Goal: Task Accomplishment & Management: Use online tool/utility

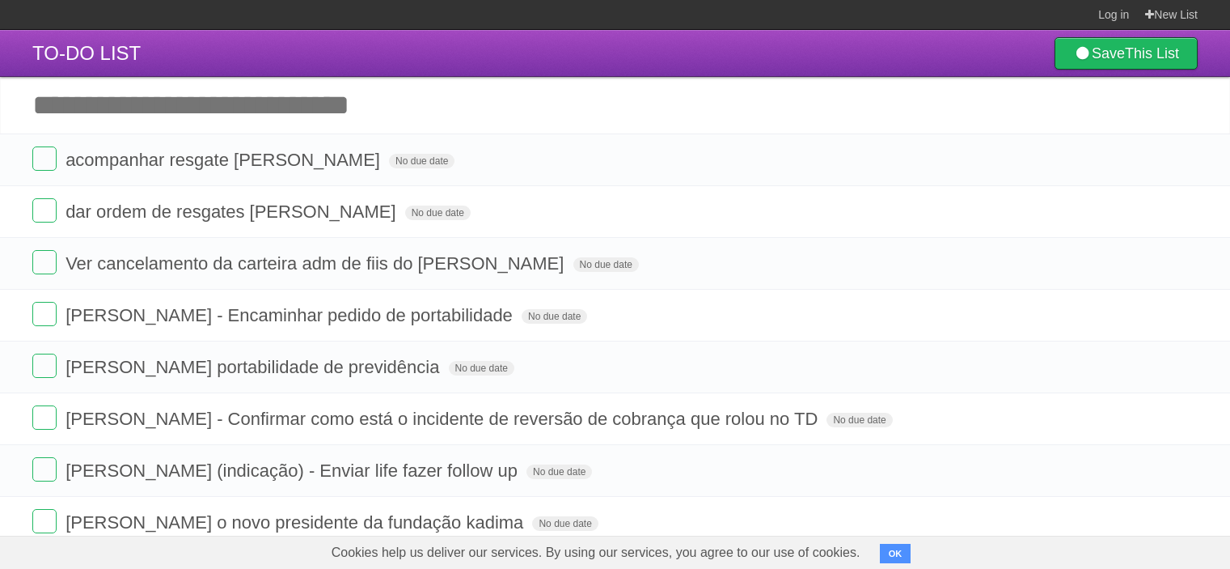
scroll to position [81, 0]
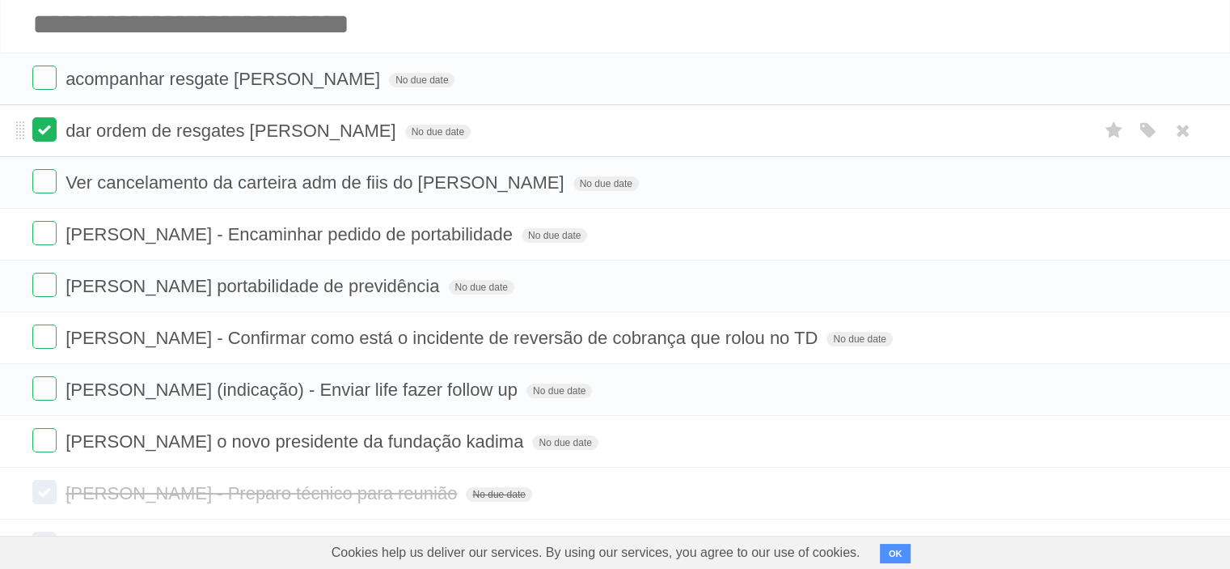
click at [44, 133] on label at bounding box center [44, 129] width 24 height 24
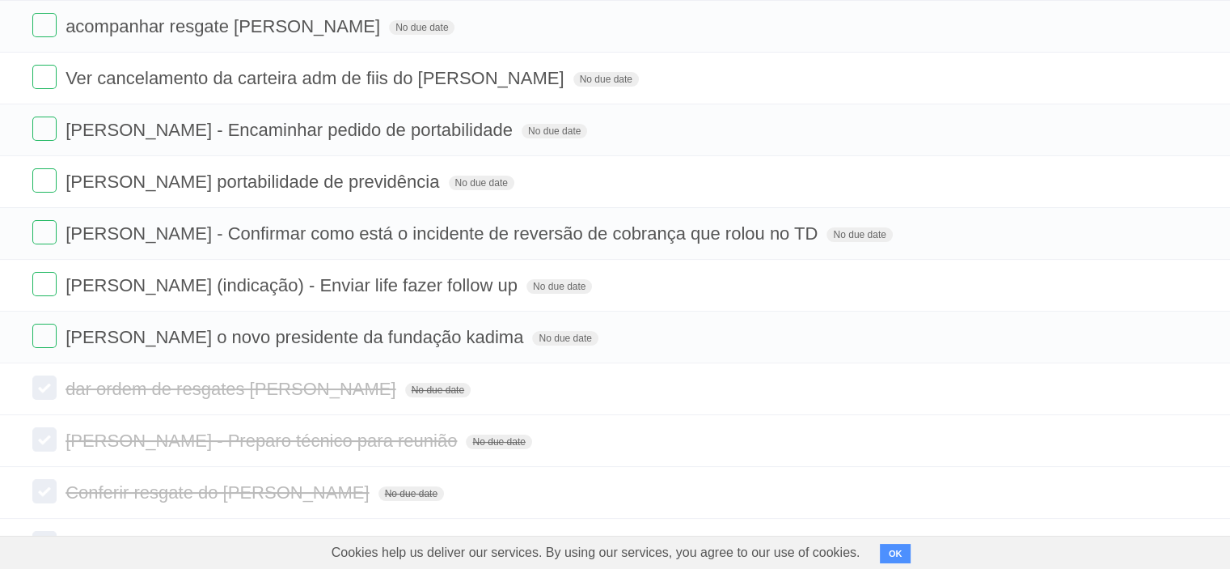
scroll to position [239, 0]
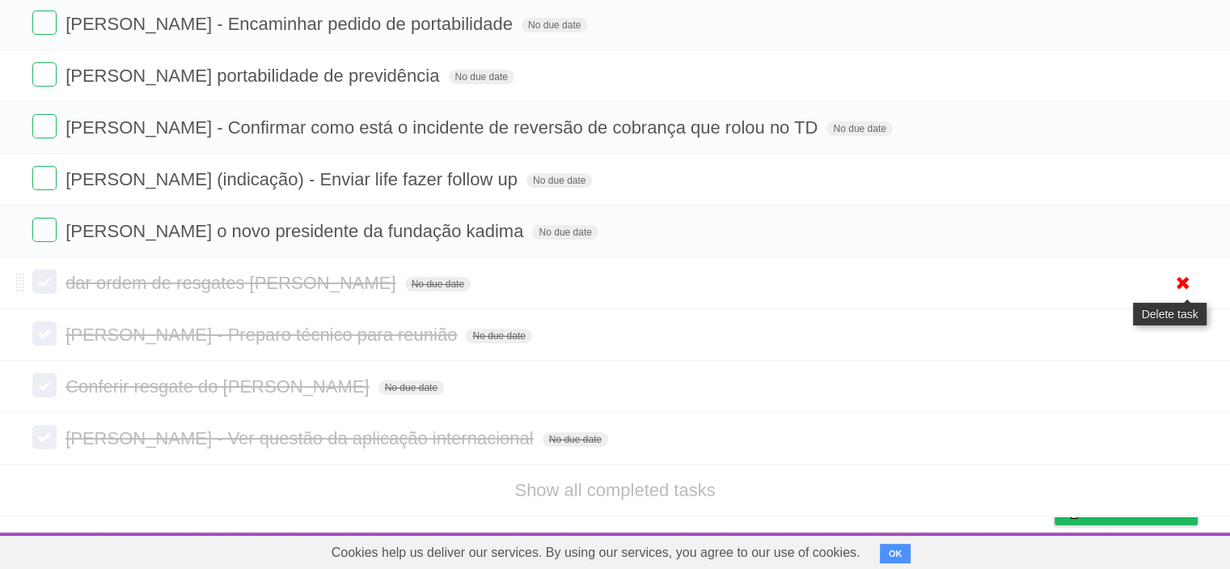
click at [1184, 286] on icon at bounding box center [1183, 282] width 23 height 27
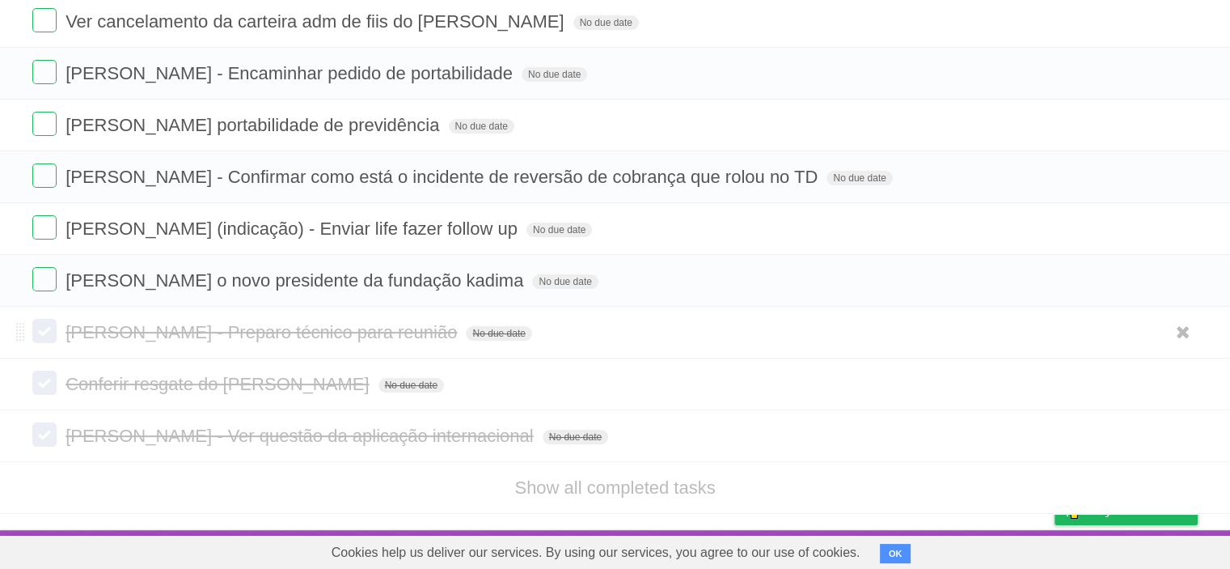
scroll to position [188, 0]
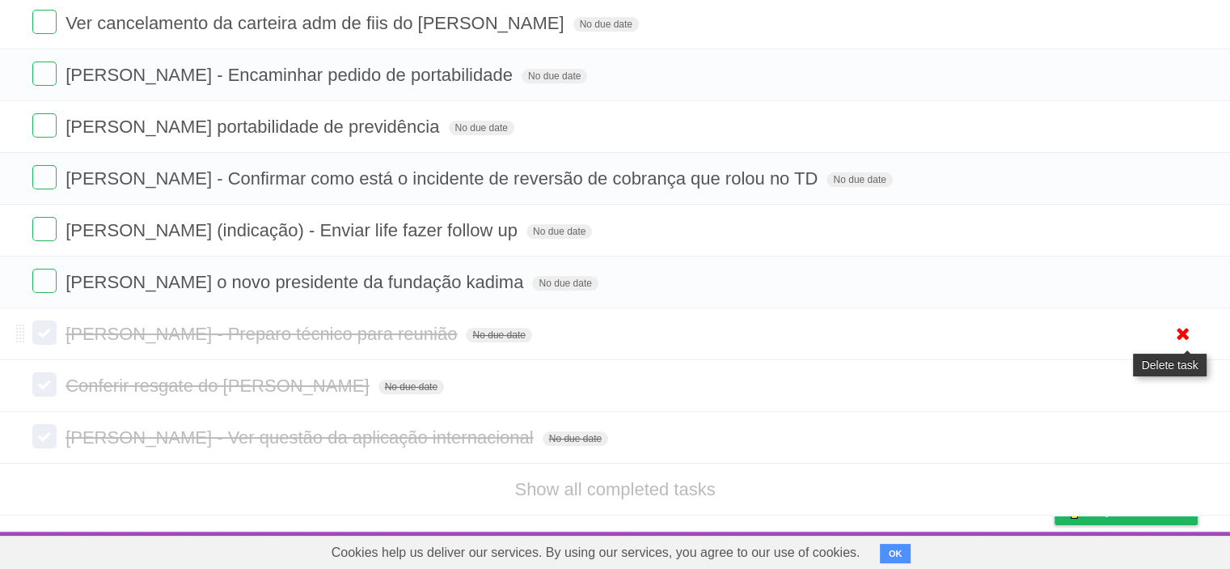
click at [1183, 337] on icon at bounding box center [1183, 333] width 23 height 27
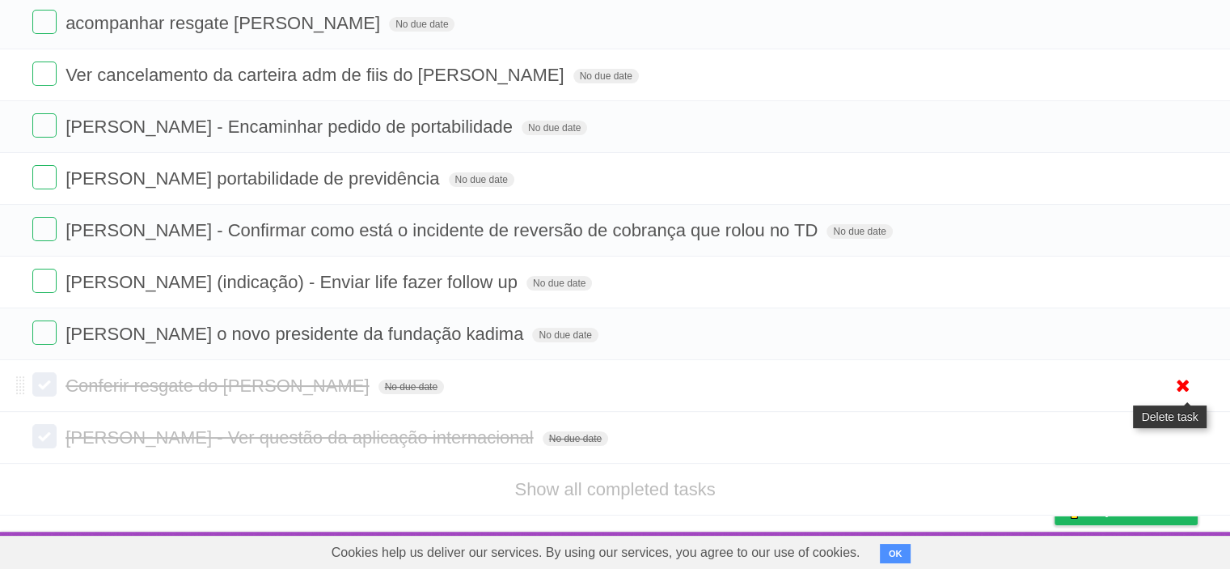
click at [1191, 387] on icon at bounding box center [1183, 385] width 23 height 27
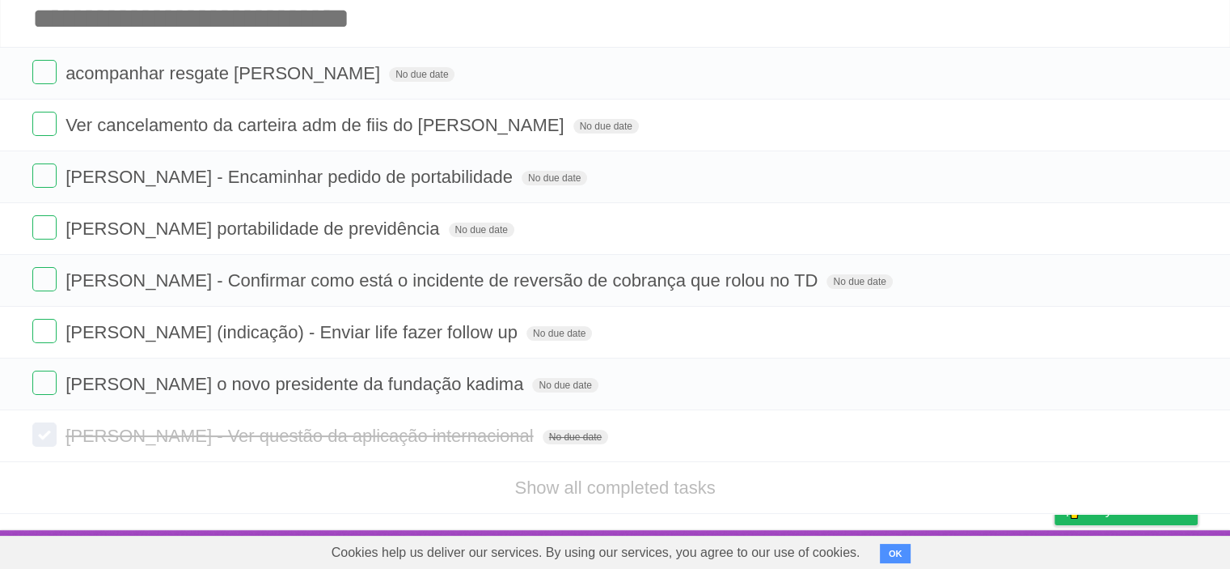
scroll to position [86, 0]
click at [1181, 438] on icon at bounding box center [1183, 436] width 23 height 27
click at [1178, 438] on icon at bounding box center [1183, 436] width 23 height 27
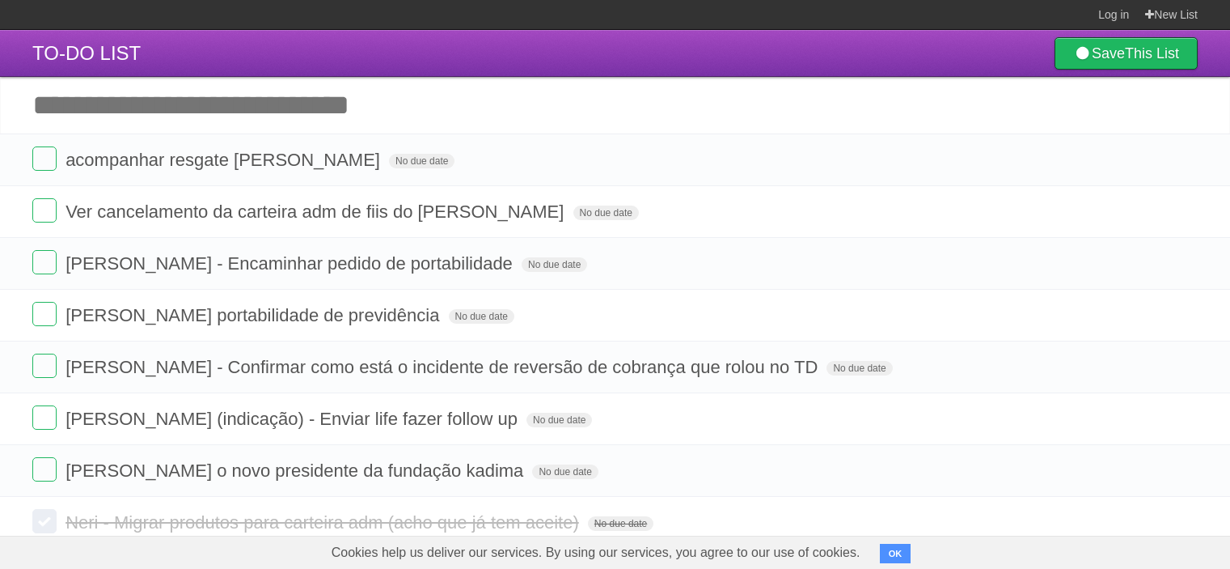
scroll to position [34, 0]
